Goal: Task Accomplishment & Management: Use online tool/utility

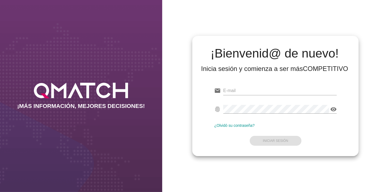
type input "[EMAIL_ADDRESS][PERSON_NAME][DOMAIN_NAME]"
click at [285, 123] on form "email [EMAIL_ADDRESS][PERSON_NAME][DOMAIN_NAME] fingerprint visibility ¿Olvidó …" at bounding box center [275, 115] width 123 height 65
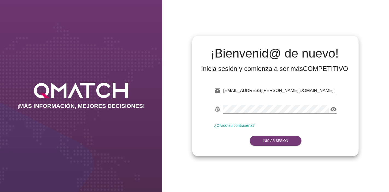
click at [274, 138] on button "Iniciar Sesión" at bounding box center [276, 141] width 52 height 10
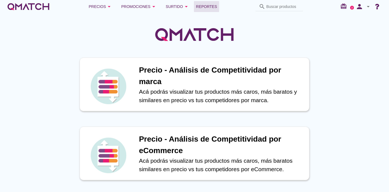
click at [195, 7] on link "Reportes" at bounding box center [206, 6] width 25 height 11
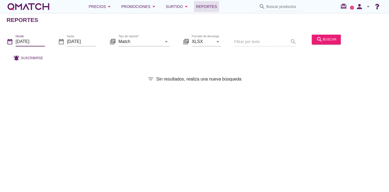
click at [30, 40] on input "[DATE]" at bounding box center [30, 41] width 29 height 9
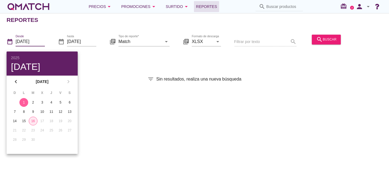
click at [31, 119] on div "16" at bounding box center [33, 121] width 8 height 5
type input "[DATE]"
click at [172, 113] on div "Reportes date_range Desde [DATE] date_range hasta [DATE] library_books Tipo de …" at bounding box center [194, 102] width 389 height 179
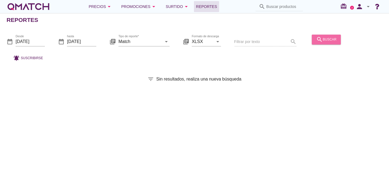
click at [318, 39] on icon "search" at bounding box center [319, 39] width 7 height 7
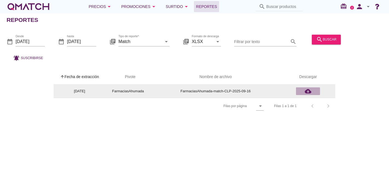
click at [301, 93] on div "cloud_download" at bounding box center [308, 91] width 20 height 7
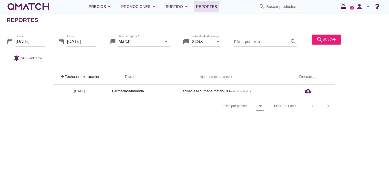
click at [25, 3] on div "white-qmatch-logo" at bounding box center [29, 6] width 44 height 11
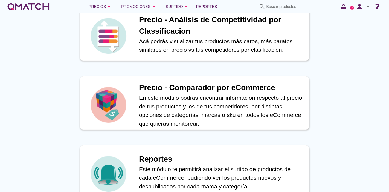
scroll to position [190, 0]
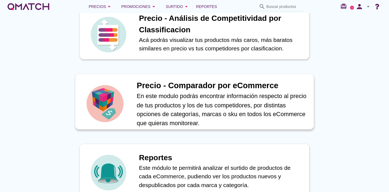
click at [117, 102] on img at bounding box center [105, 103] width 40 height 40
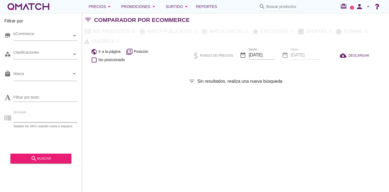
paste input "27002"
click at [41, 117] on input "27002" at bounding box center [45, 118] width 64 height 9
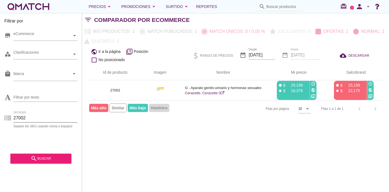
type input "27002"
